Goal: Task Accomplishment & Management: Use online tool/utility

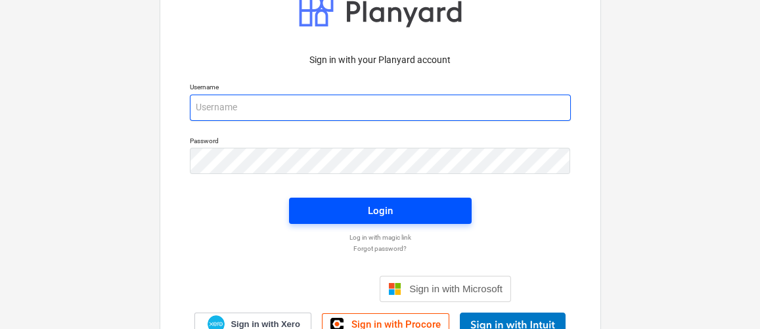
type input "[EMAIL_ADDRESS][DOMAIN_NAME]"
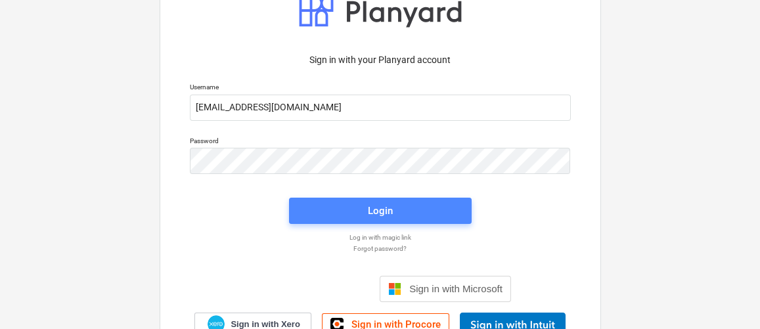
click at [353, 216] on span "Login" at bounding box center [380, 210] width 151 height 17
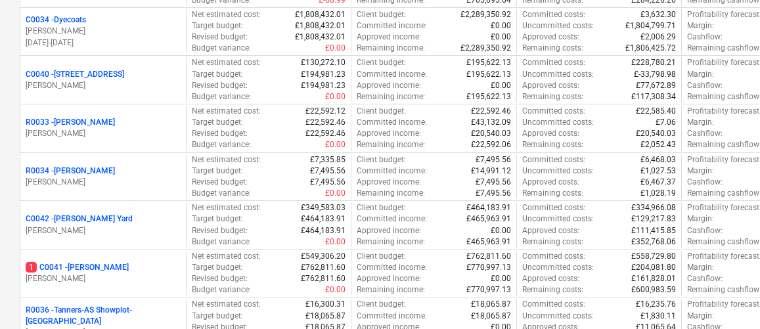
scroll to position [256, 0]
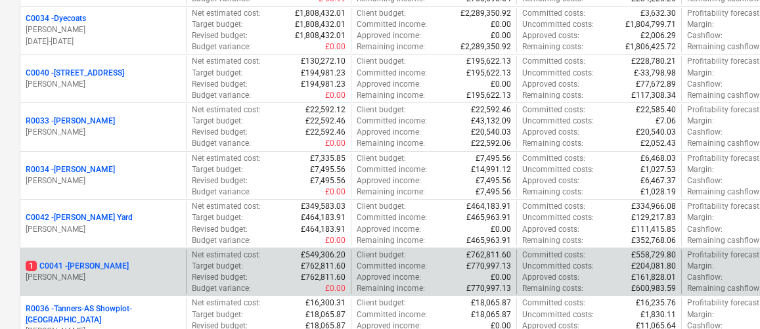
click at [83, 264] on p "1 C0041 - [PERSON_NAME]" at bounding box center [77, 266] width 103 height 11
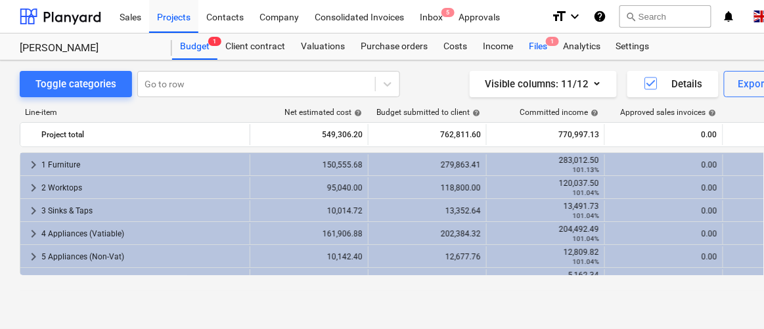
click at [537, 52] on div "Files 1" at bounding box center [538, 46] width 34 height 26
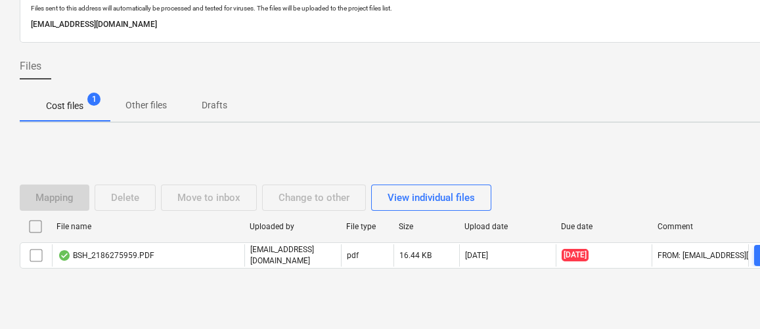
scroll to position [81, 0]
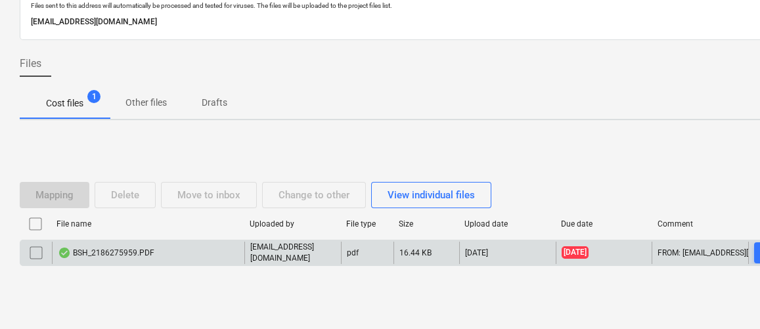
click at [194, 245] on div "BSH_2186275959.PDF" at bounding box center [148, 253] width 192 height 22
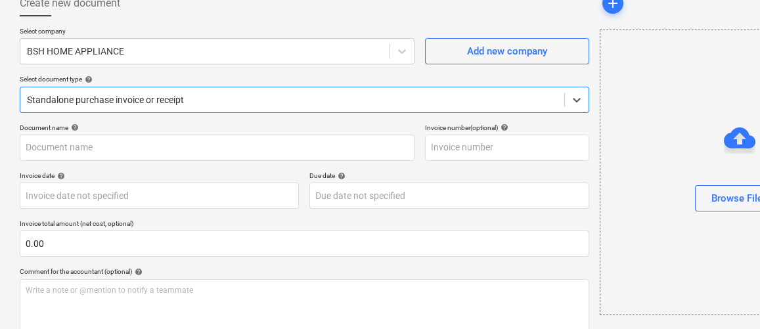
type input "2186275959"
type input "[DATE]"
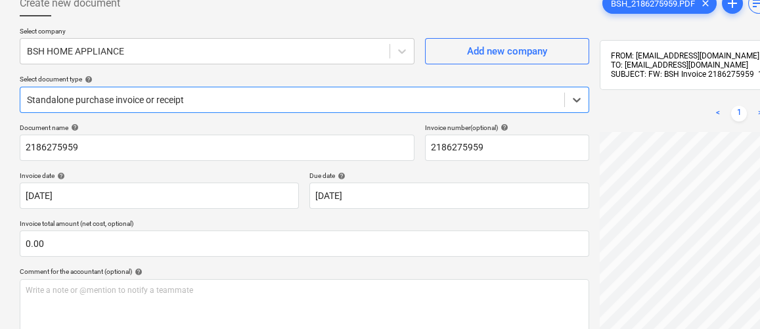
click at [405, 100] on div at bounding box center [292, 99] width 531 height 13
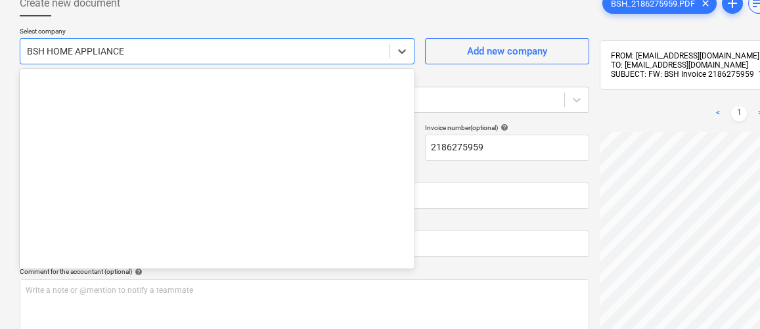
click at [192, 56] on div at bounding box center [205, 51] width 356 height 13
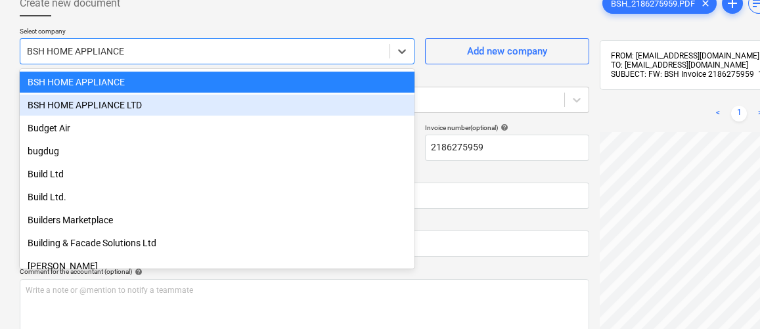
click at [167, 100] on div "BSH HOME APPLIANCE LTD" at bounding box center [217, 105] width 395 height 21
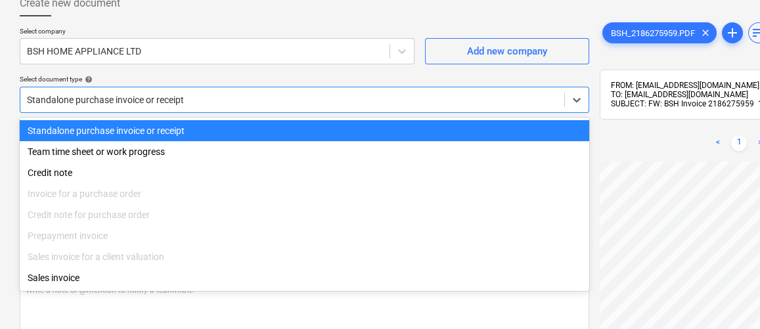
click at [167, 100] on div at bounding box center [292, 99] width 531 height 13
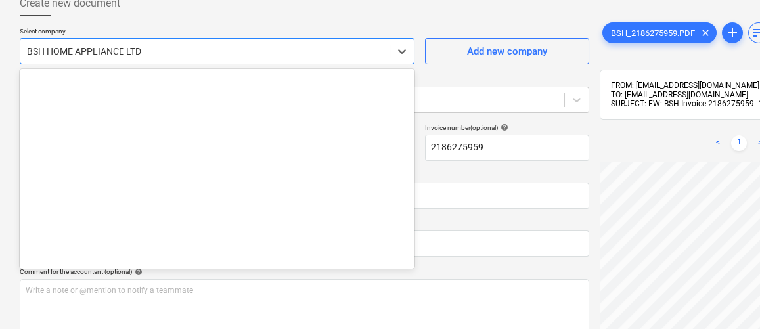
scroll to position [3563, 0]
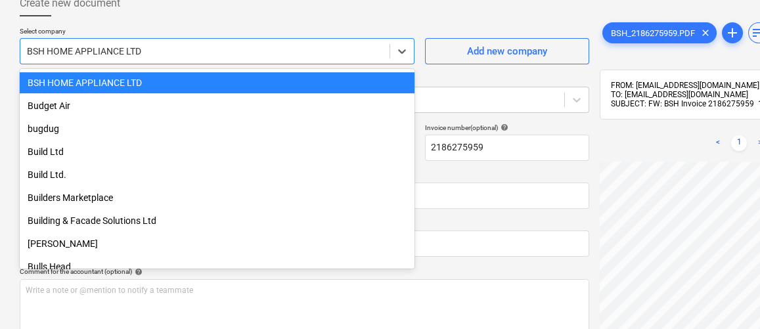
click at [183, 50] on div at bounding box center [205, 51] width 356 height 13
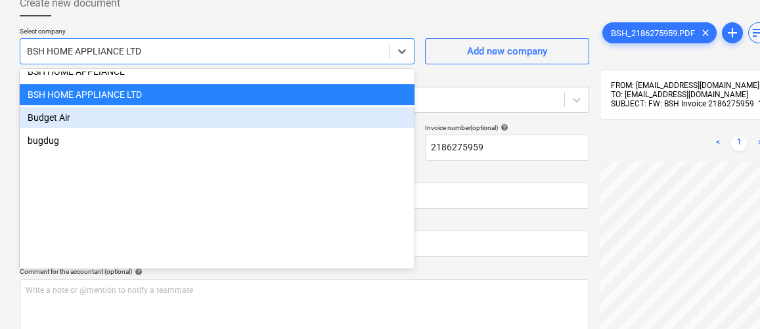
scroll to position [3398, 0]
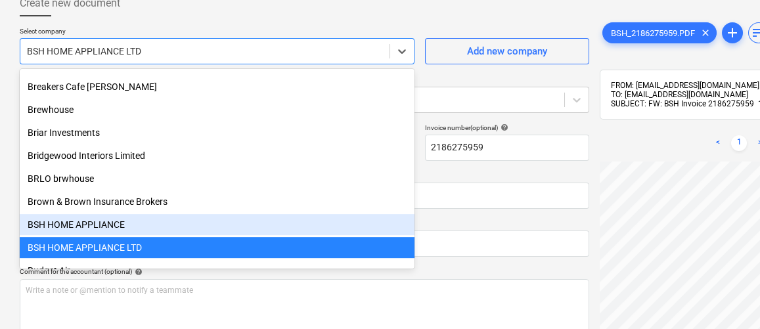
click at [156, 217] on div "BSH HOME APPLIANCE" at bounding box center [217, 224] width 395 height 21
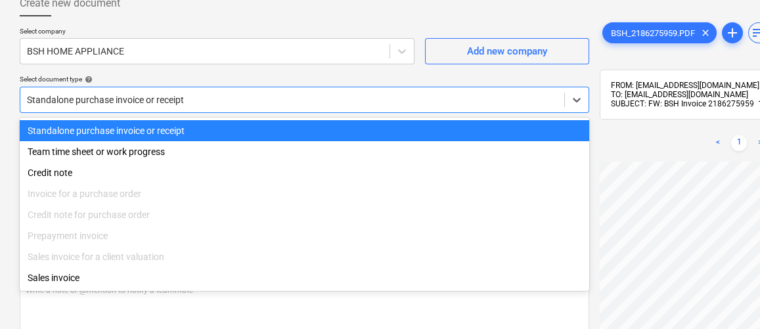
click at [301, 95] on div at bounding box center [292, 99] width 531 height 13
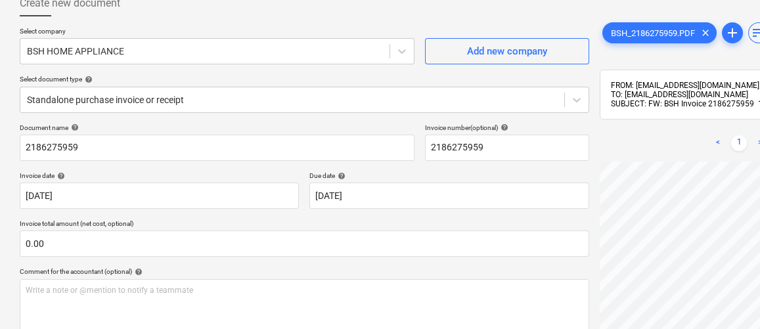
click at [256, 66] on div "Select company BSH HOME APPLIANCE Add new company Select document type help Sta…" at bounding box center [304, 75] width 569 height 97
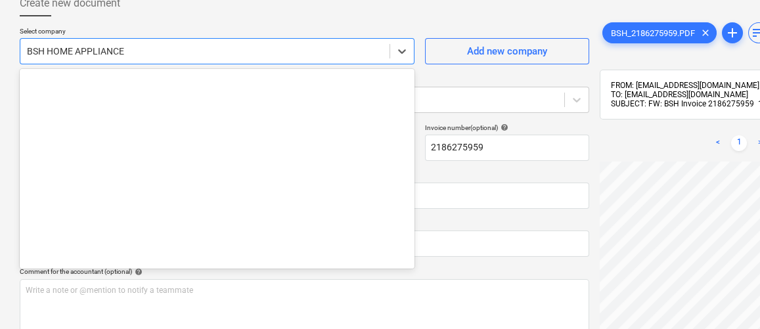
scroll to position [3540, 0]
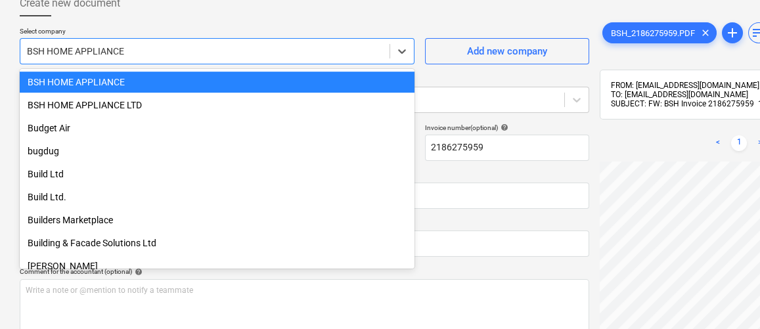
click at [256, 51] on div at bounding box center [205, 51] width 356 height 13
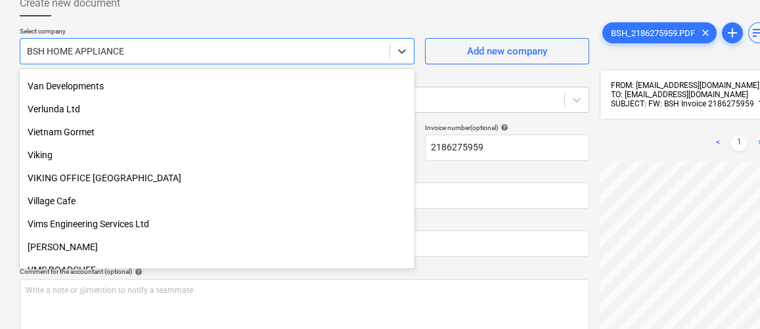
scroll to position [0, 0]
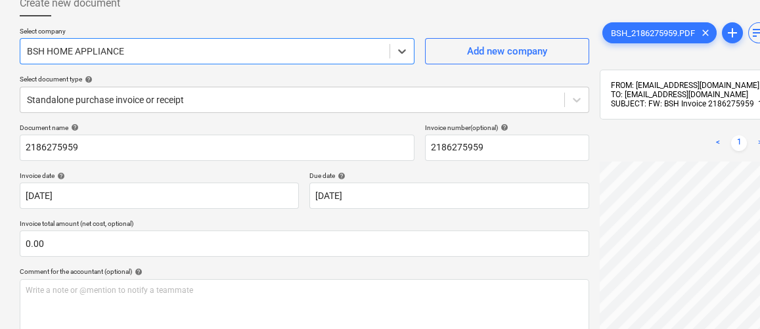
drag, startPoint x: 175, startPoint y: 49, endPoint x: 0, endPoint y: 45, distance: 175.4
click at [0, 45] on div "Create new document Select company Select is focused ,type to refine list, pres…" at bounding box center [449, 229] width 899 height 498
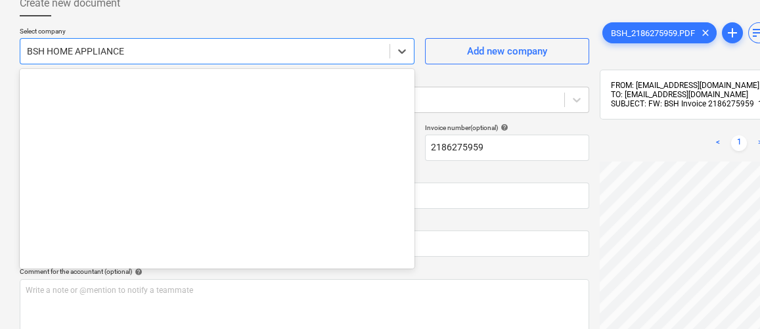
scroll to position [3540, 0]
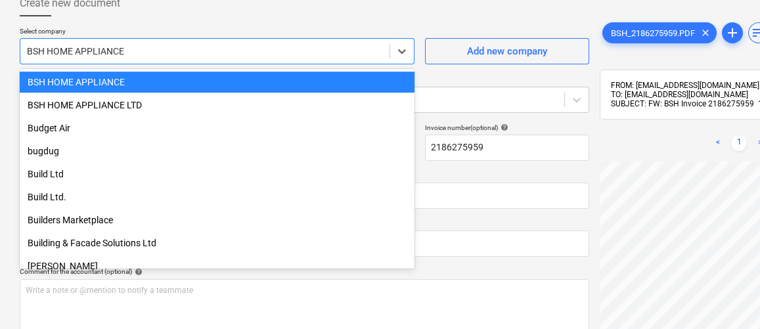
drag, startPoint x: 120, startPoint y: 52, endPoint x: 0, endPoint y: 43, distance: 120.5
click at [0, 43] on div "Create new document Select company option BSH HOME APPLIANCE selected, 155 of 1…" at bounding box center [449, 229] width 899 height 498
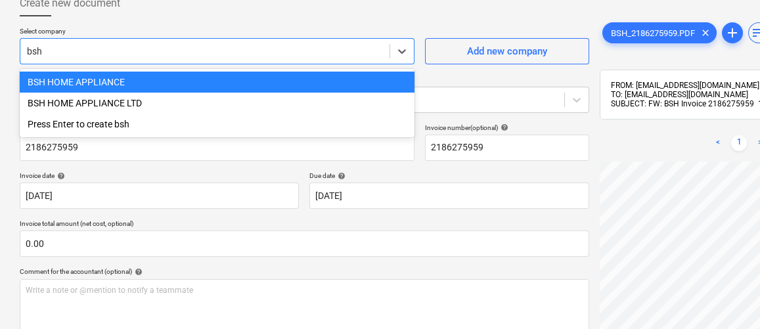
type input "bsh"
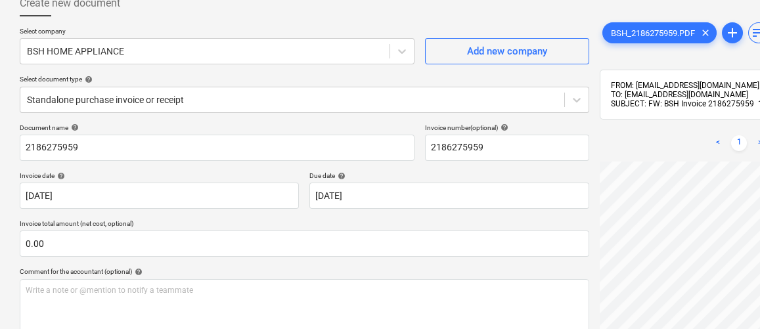
click at [229, 19] on div at bounding box center [304, 21] width 569 height 11
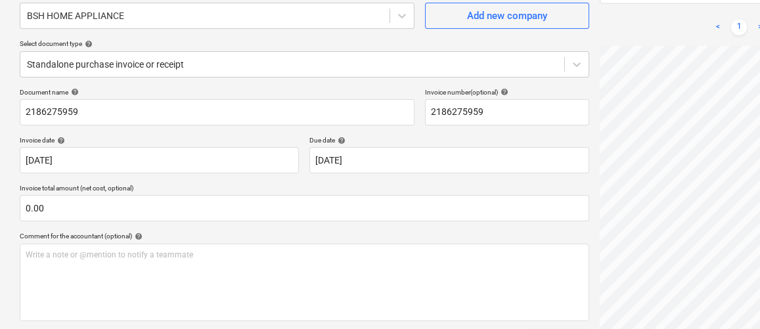
scroll to position [118, 0]
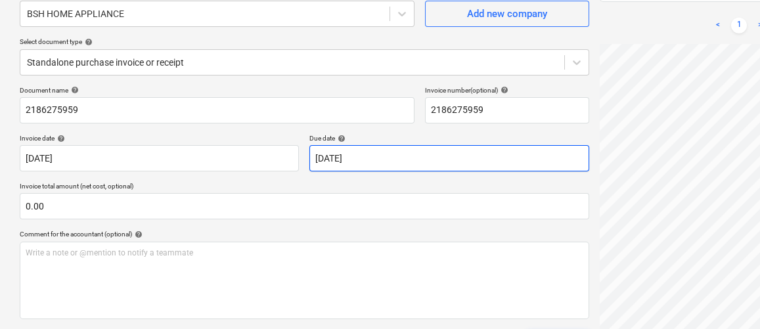
click at [453, 155] on body "Sales Projects Contacts Company Consolidated Invoices Inbox 5 Approvals format_…" at bounding box center [380, 46] width 760 height 329
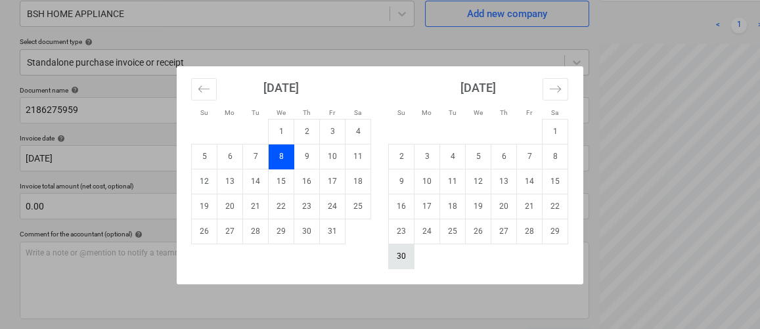
click at [400, 257] on td "30" at bounding box center [402, 256] width 26 height 25
type input "[DATE]"
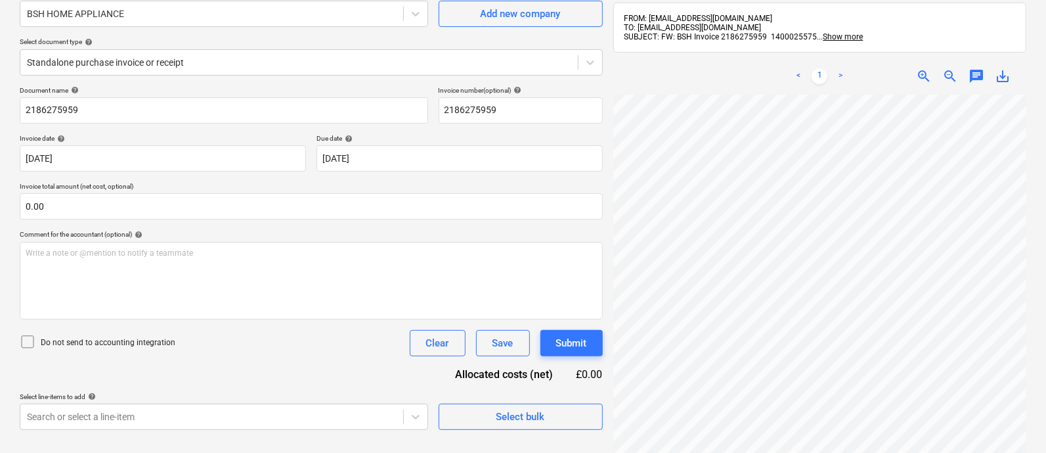
drag, startPoint x: 742, startPoint y: 3, endPoint x: 345, endPoint y: 352, distance: 529.2
click at [345, 328] on div "Do not send to accounting integration Clear Save Submit" at bounding box center [311, 343] width 583 height 26
drag, startPoint x: 1031, startPoint y: 139, endPoint x: 1022, endPoint y: 217, distance: 79.4
click at [759, 217] on div "BSH_2186275959.PDF clear add sort FROM: [EMAIL_ADDRESS][DOMAIN_NAME] TO: [EMAIL…" at bounding box center [820, 231] width 424 height 568
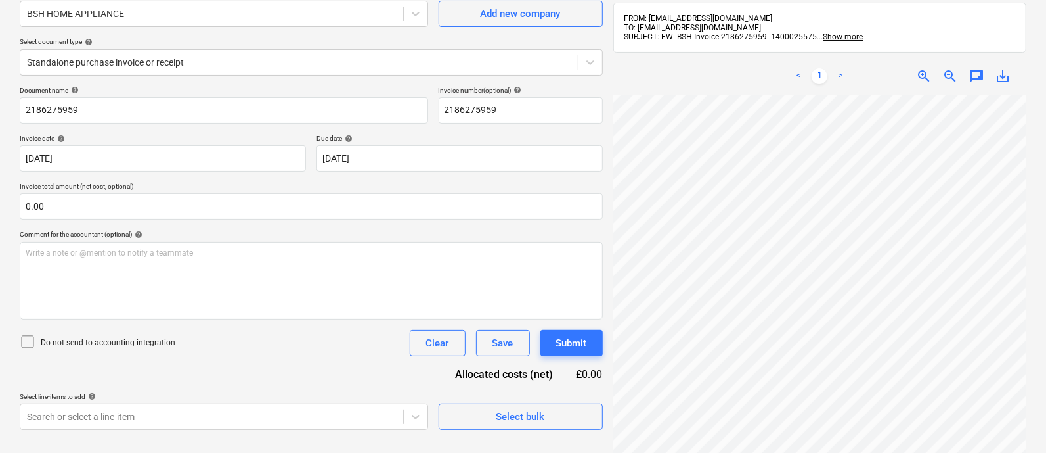
click at [759, 71] on div "< 1 > zoom_in zoom_out chat 0 save_alt" at bounding box center [819, 284] width 413 height 453
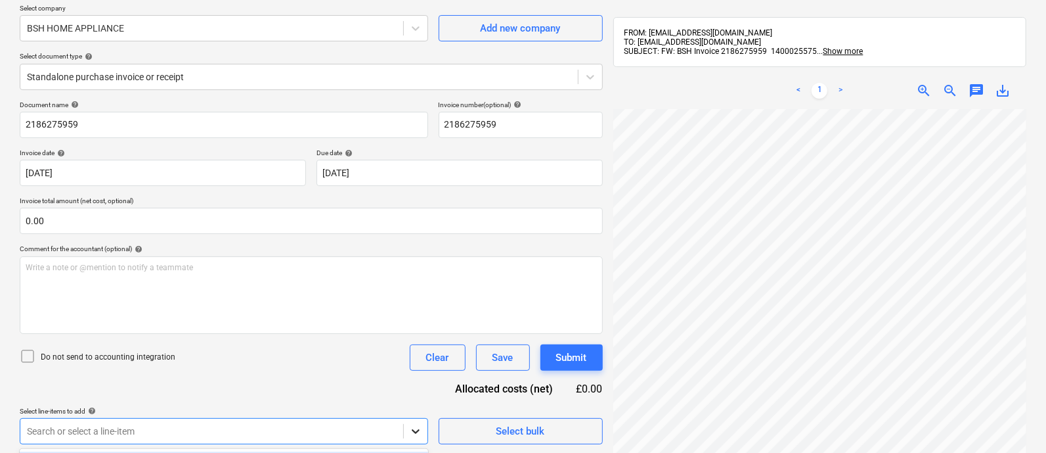
scroll to position [299, 0]
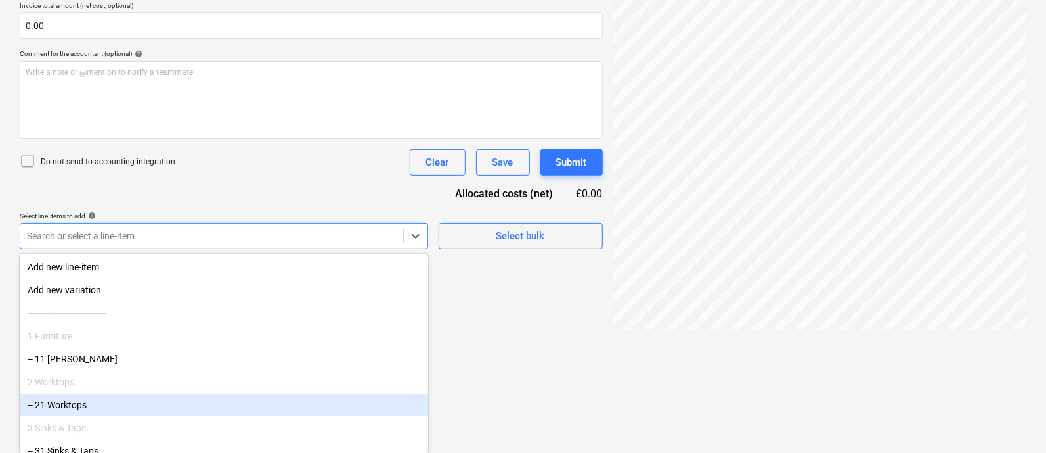
scroll to position [294, 0]
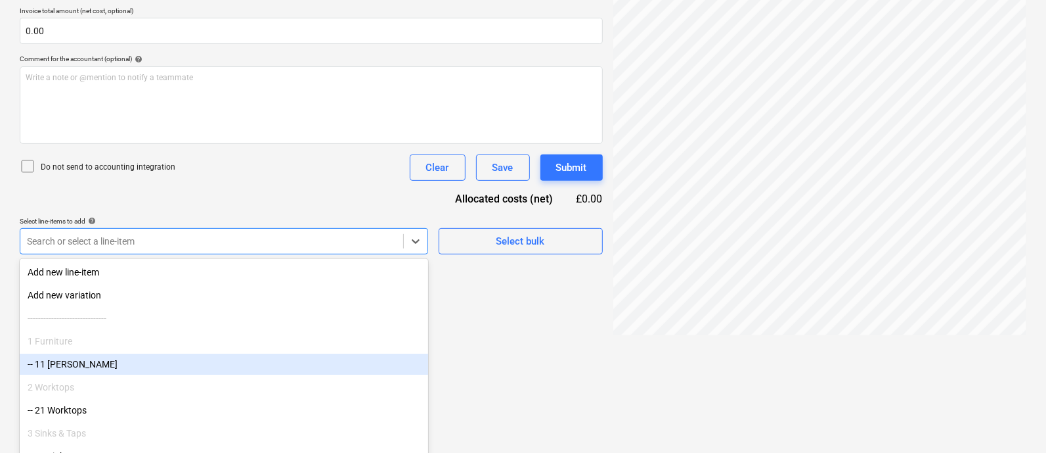
click at [421, 328] on div "-- 11 [PERSON_NAME]" at bounding box center [224, 363] width 409 height 21
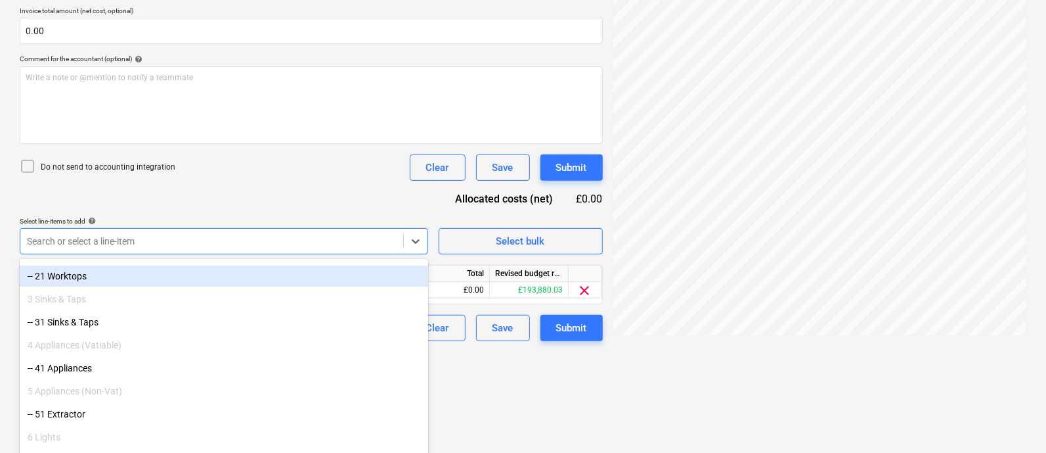
scroll to position [91, 0]
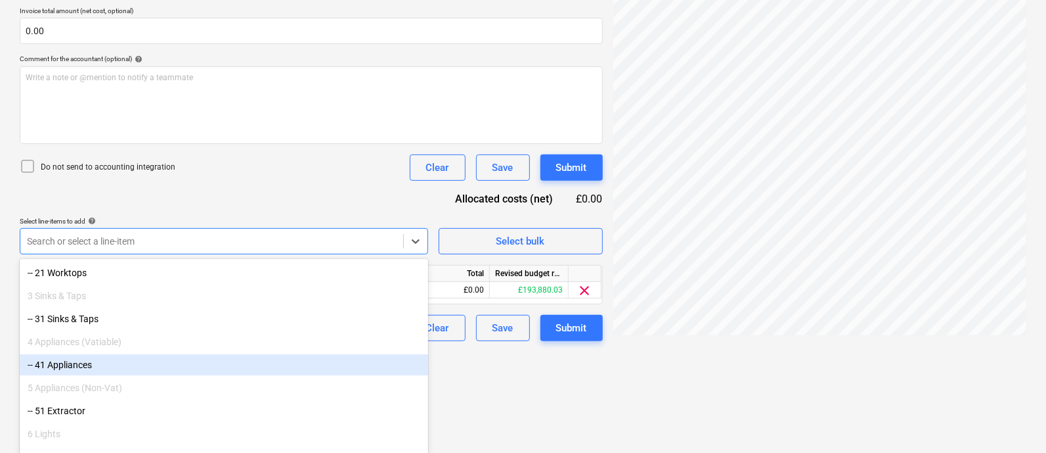
click at [221, 328] on div "5 Appliances (Non-Vat)" at bounding box center [224, 387] width 409 height 21
click at [221, 328] on div "-- 41 Appliances" at bounding box center [224, 364] width 409 height 21
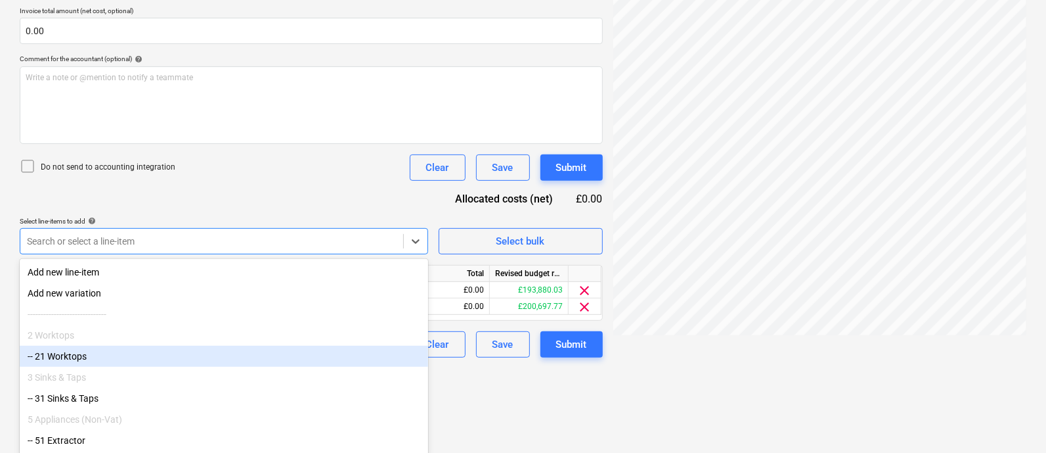
scroll to position [208, 0]
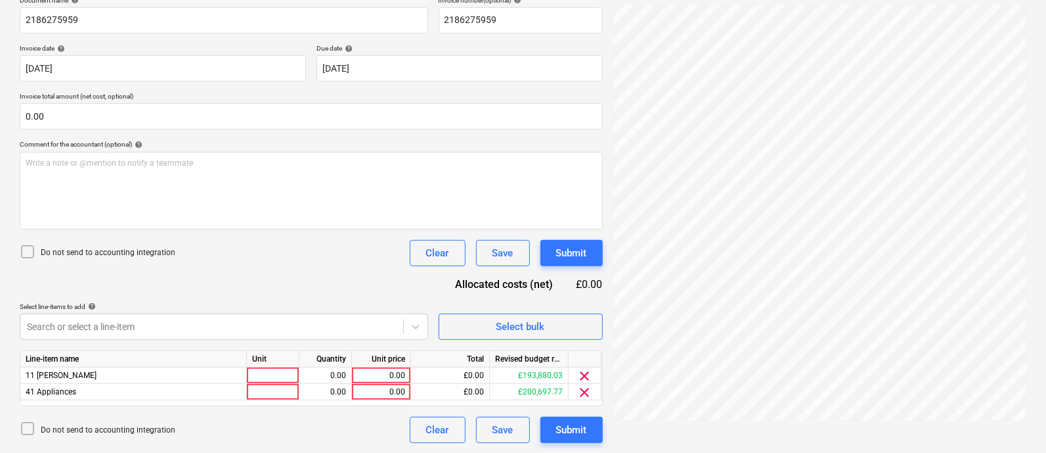
click at [499, 244] on html "Sales Projects Contacts Company Consolidated Invoices Inbox 5 Approvals format_…" at bounding box center [523, 18] width 1046 height 453
click at [585, 328] on span "clear" at bounding box center [585, 376] width 16 height 16
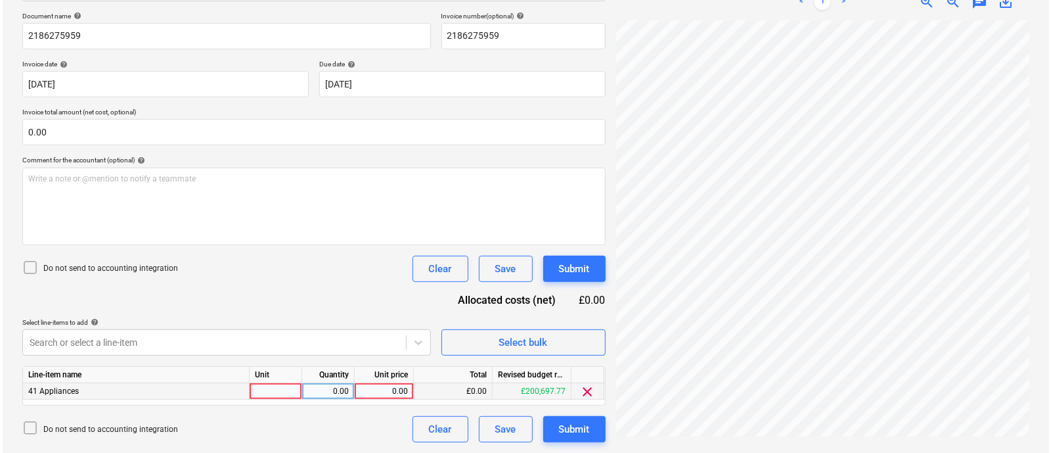
scroll to position [192, 0]
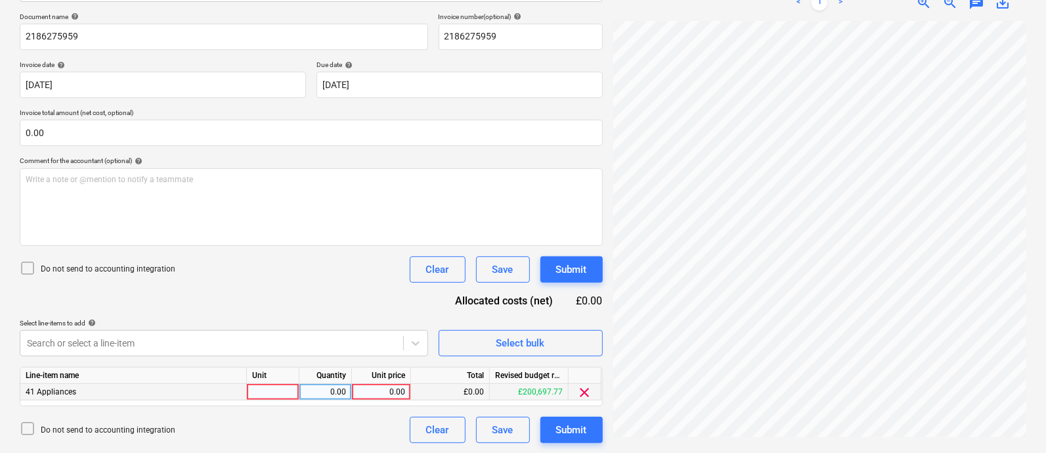
click at [386, 328] on div "0.00" at bounding box center [381, 392] width 48 height 16
type input "20238.36"
click at [386, 328] on input "20238.36" at bounding box center [381, 392] width 58 height 16
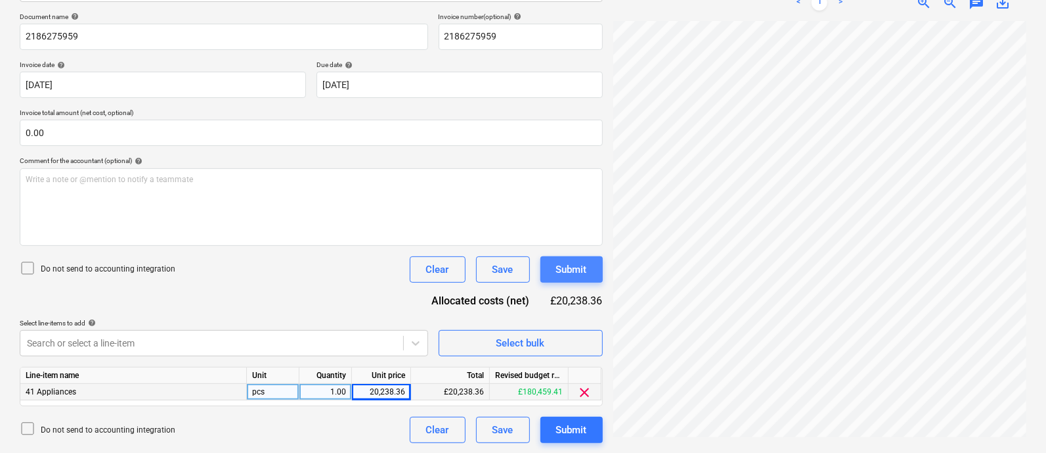
click at [569, 270] on div "Submit" at bounding box center [571, 269] width 31 height 17
